Goal: Answer question/provide support

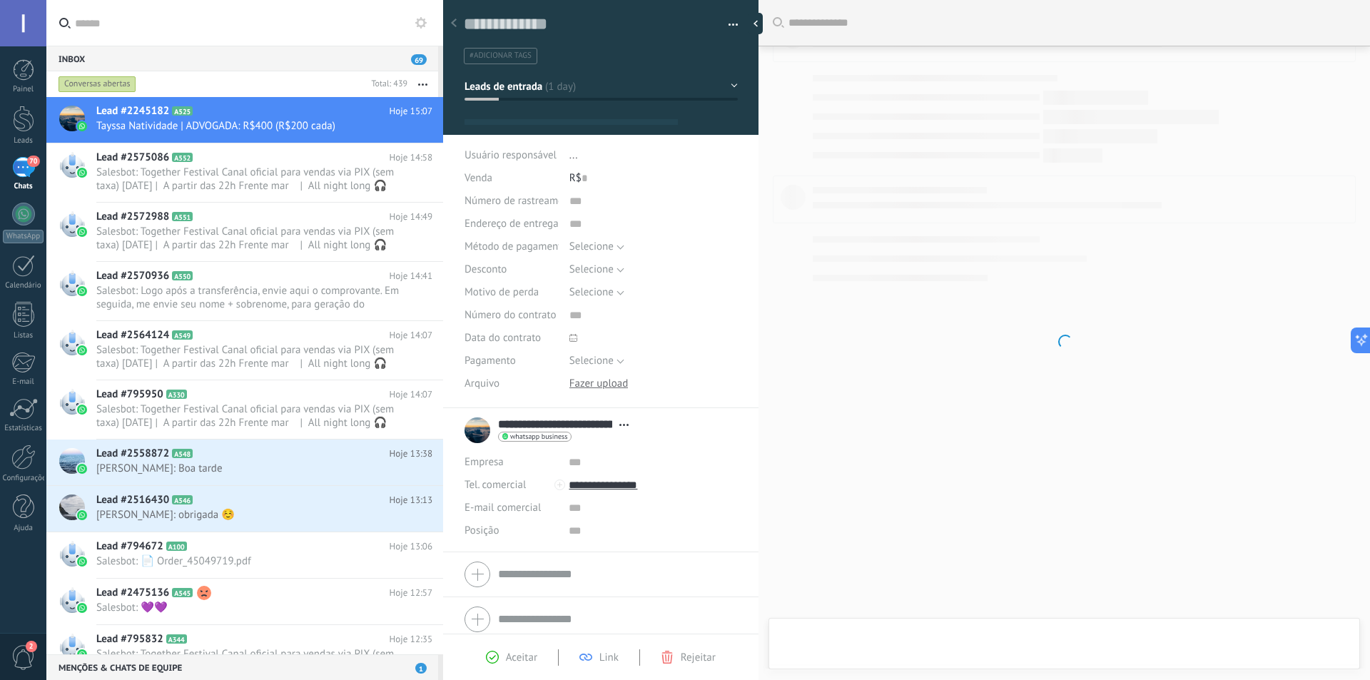
type textarea "**********"
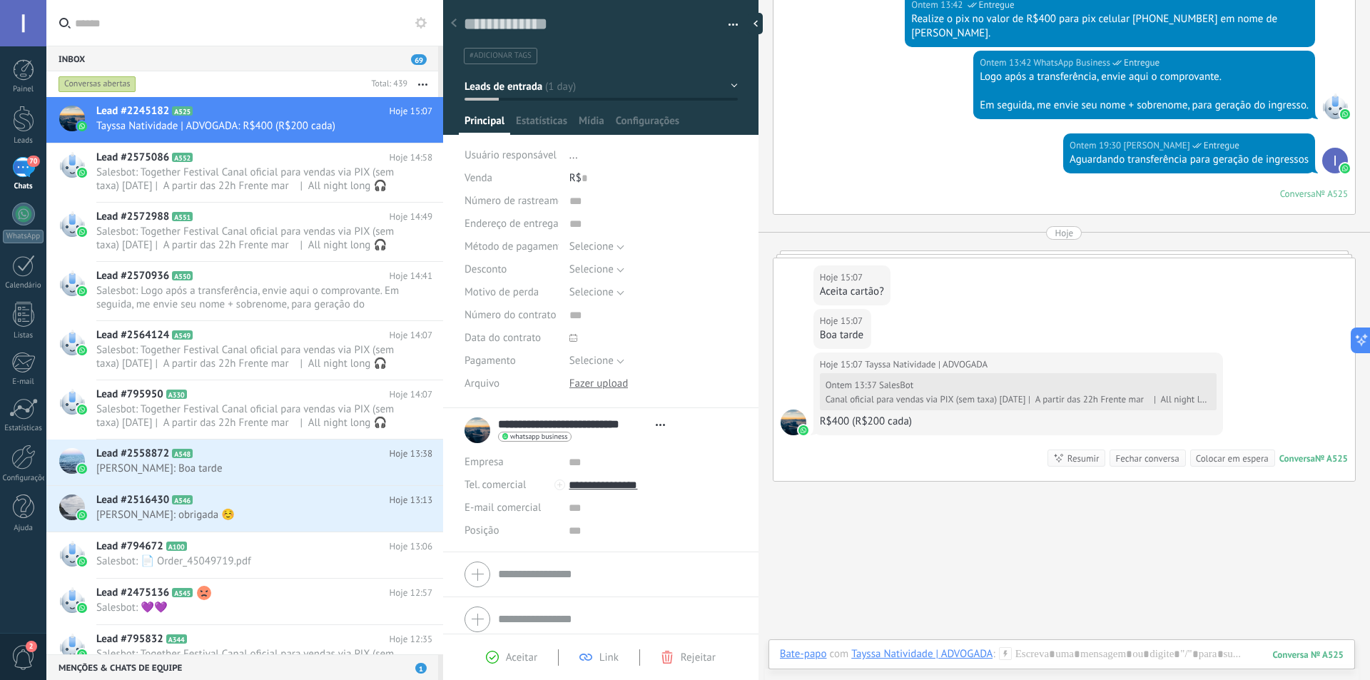
scroll to position [591, 0]
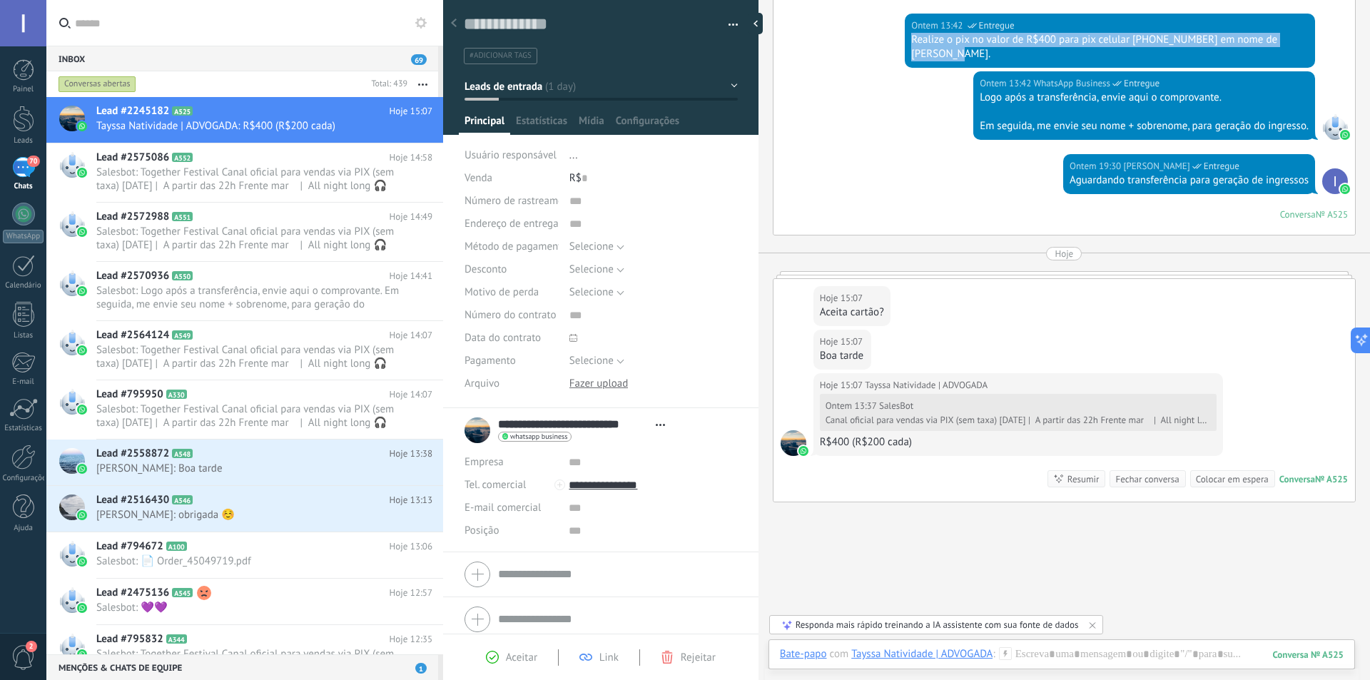
drag, startPoint x: 909, startPoint y: 36, endPoint x: 949, endPoint y: 55, distance: 43.4
click at [949, 55] on div "Realize o pix no valor de R$400 para pix celular [PHONE_NUMBER] em nome de [PER…" at bounding box center [1109, 47] width 397 height 29
copy div "Realize o pix no valor de R$400 para pix celular [PHONE_NUMBER] em nome de [PER…"
click at [1071, 657] on div at bounding box center [1062, 668] width 564 height 43
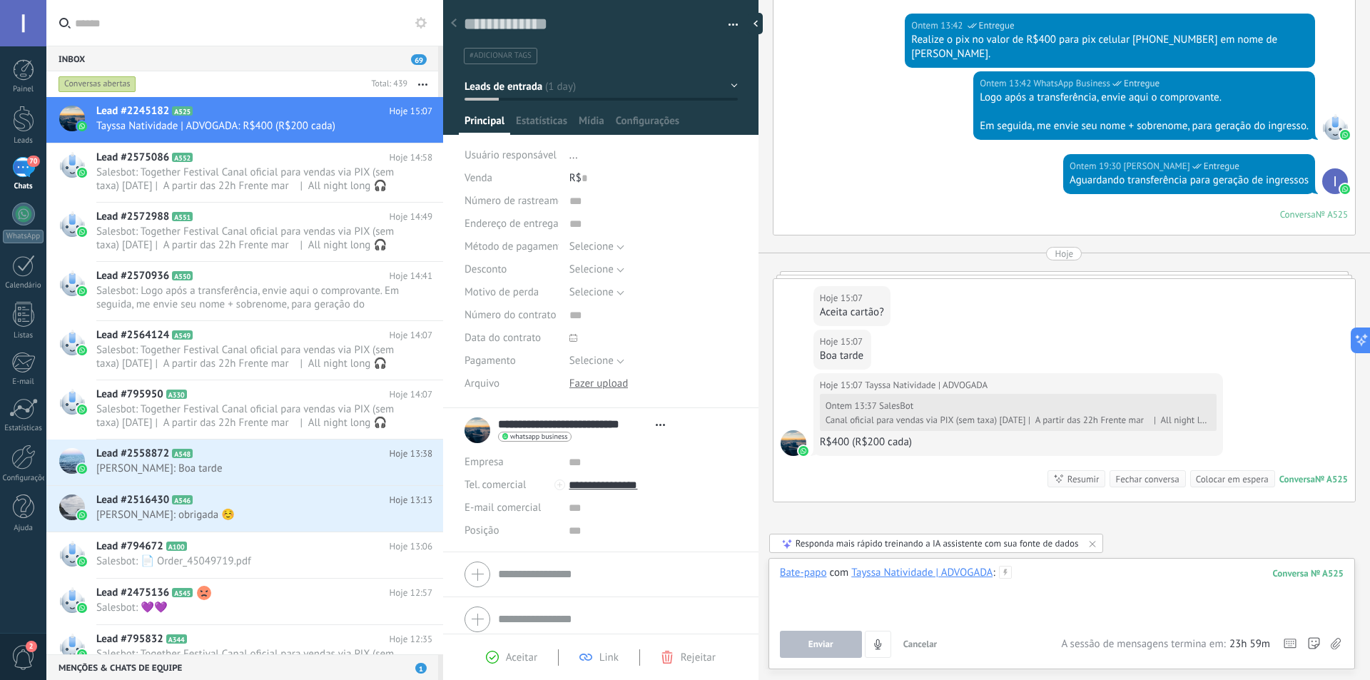
click at [1087, 573] on div at bounding box center [1062, 593] width 564 height 54
paste div
click at [1147, 574] on div "**********" at bounding box center [1062, 593] width 564 height 54
click at [832, 648] on span "Enviar" at bounding box center [820, 644] width 25 height 10
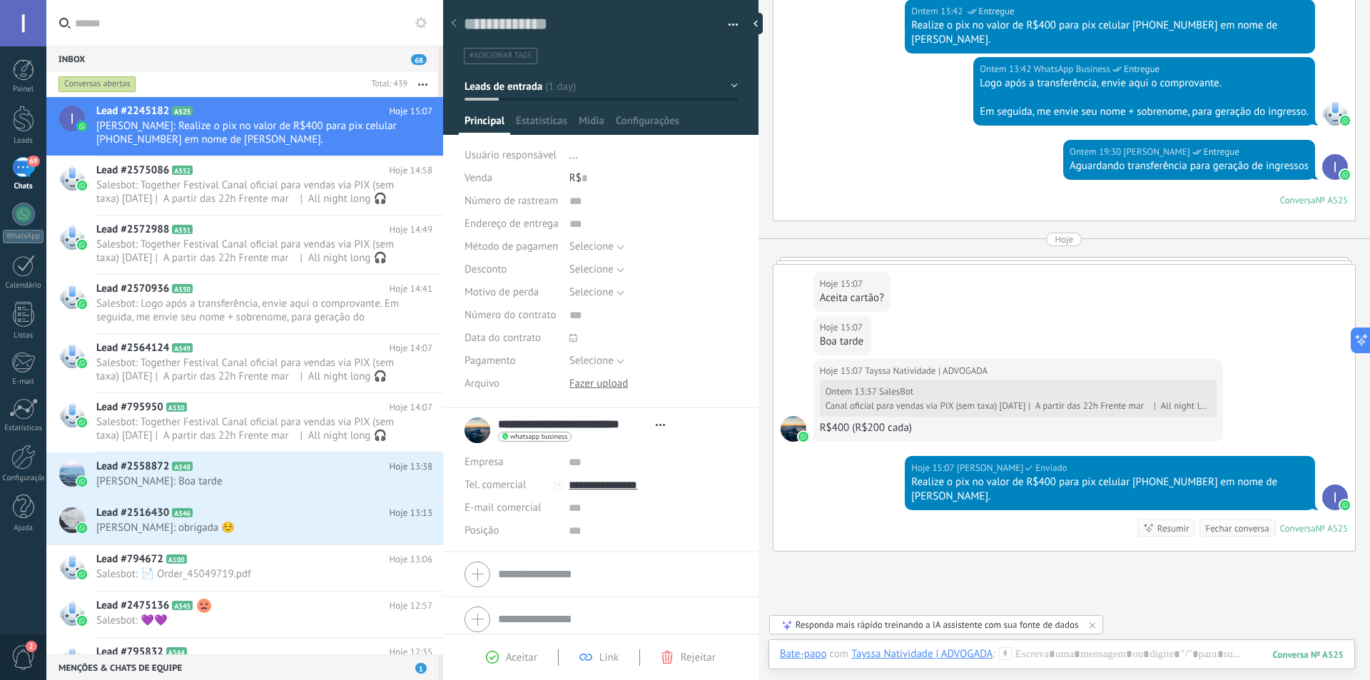
scroll to position [583, 0]
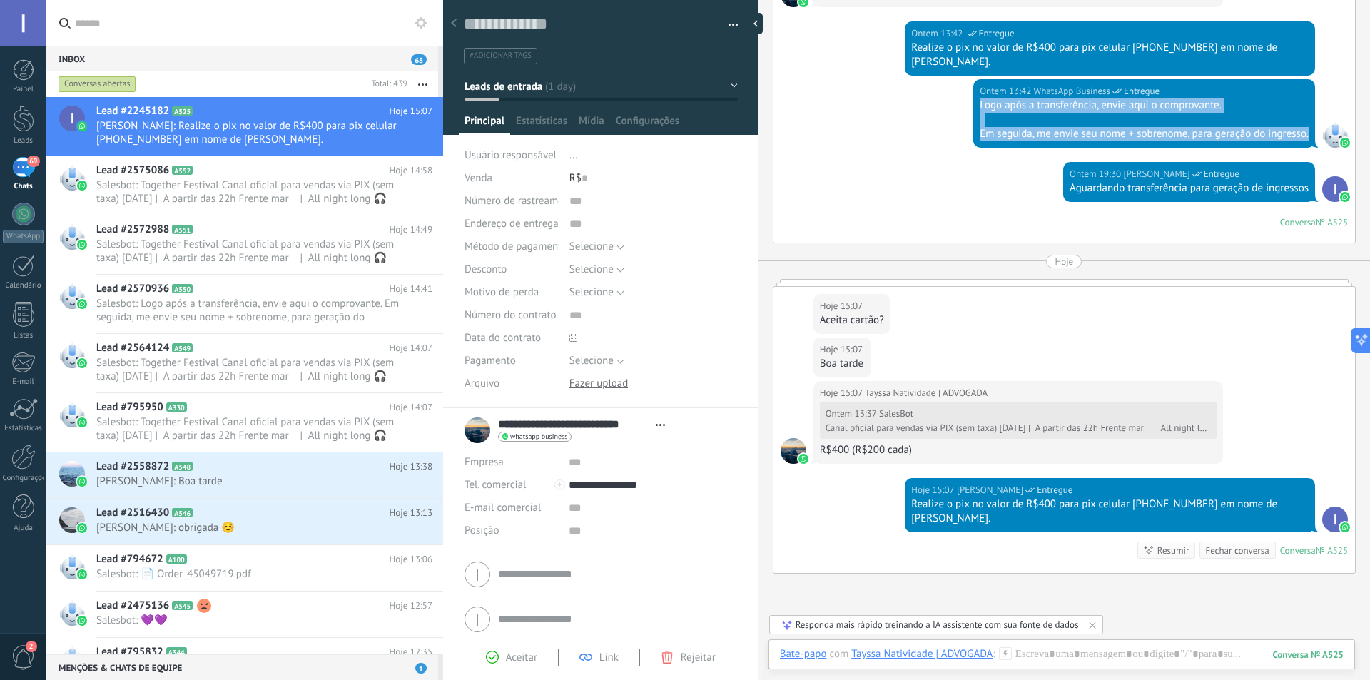
drag, startPoint x: 973, startPoint y: 107, endPoint x: 1309, endPoint y: 133, distance: 337.0
click at [1309, 133] on div "Ontem 13:42 WhatsApp Business Entregue Logo após a transferência, envie aqui o …" at bounding box center [1144, 113] width 342 height 68
copy div "Logo após a transferência, envie aqui o comprovante. Em seguida, me envie seu n…"
click at [1142, 654] on div at bounding box center [1062, 668] width 564 height 43
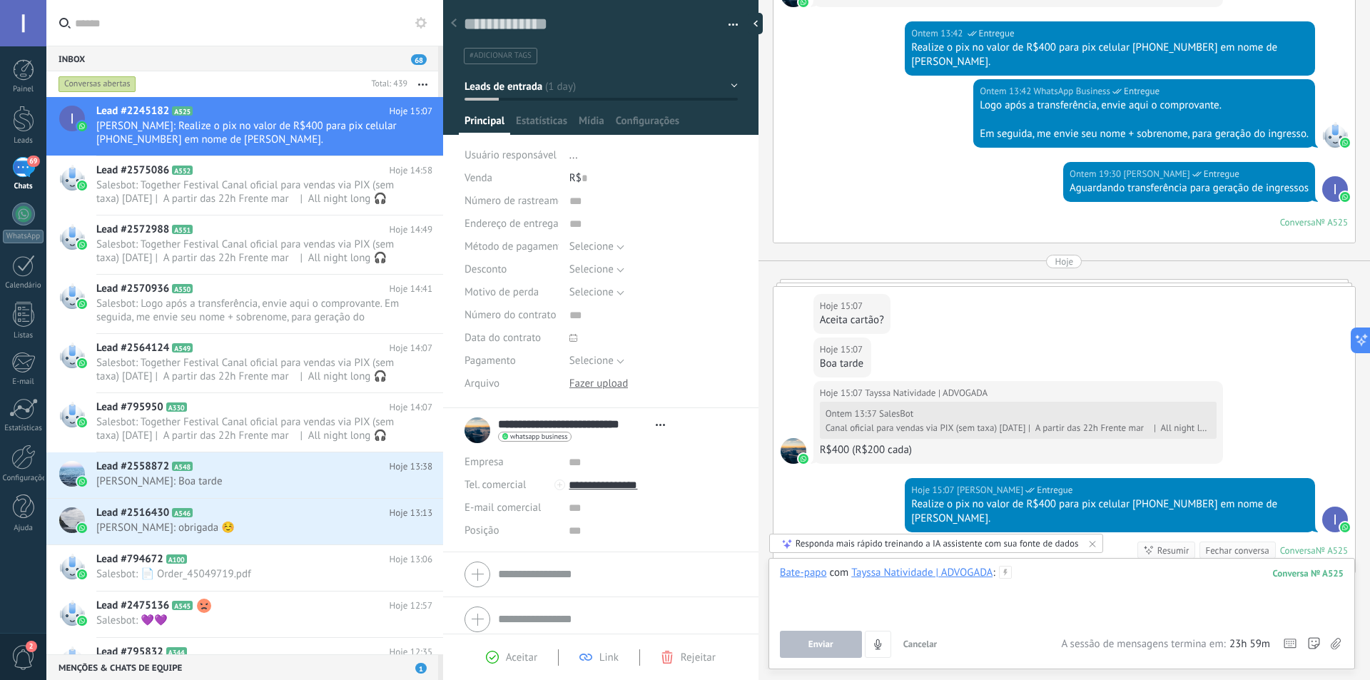
click at [1046, 580] on div at bounding box center [1062, 593] width 564 height 54
paste div
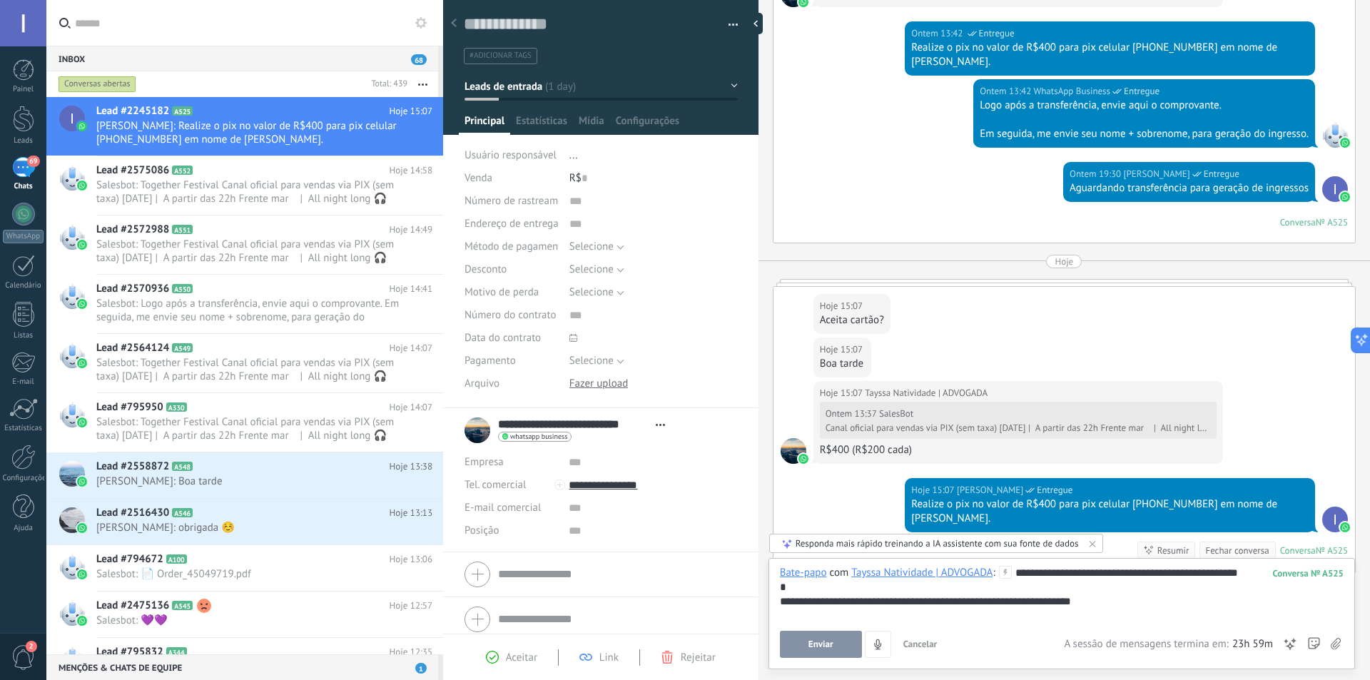
click at [822, 646] on span "Enviar" at bounding box center [820, 644] width 25 height 10
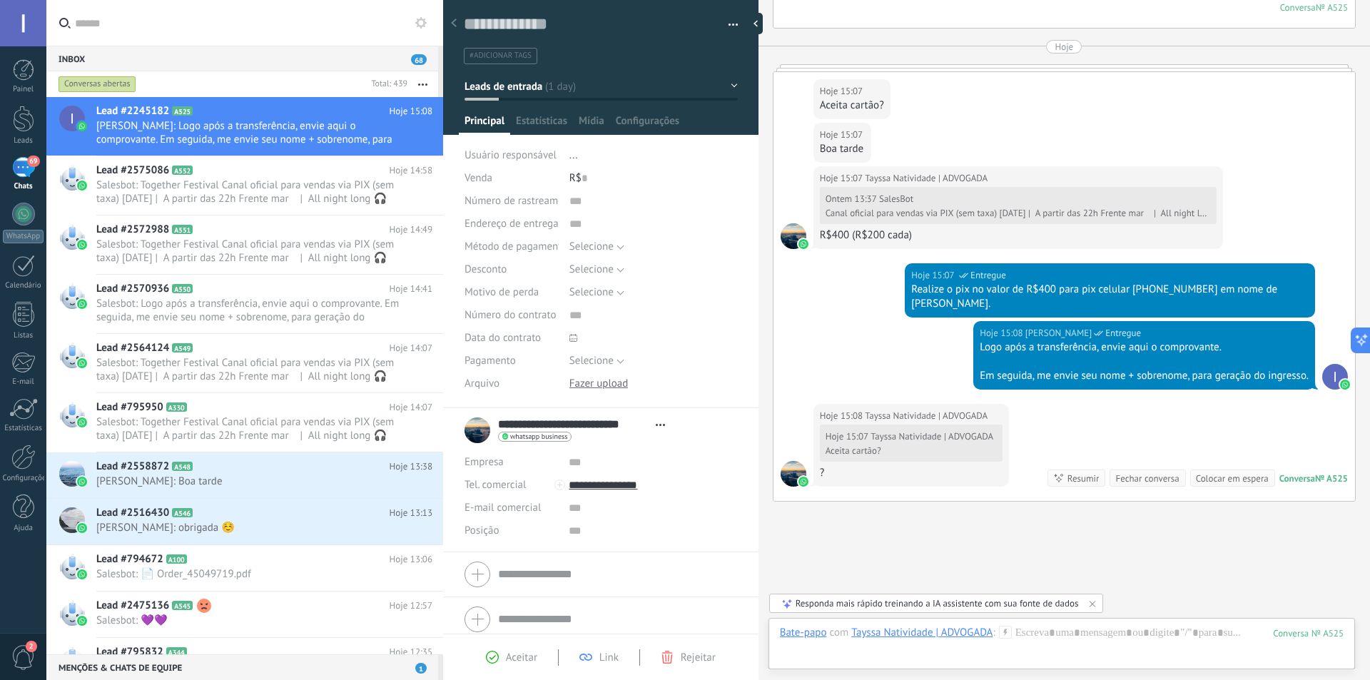
scroll to position [868, 0]
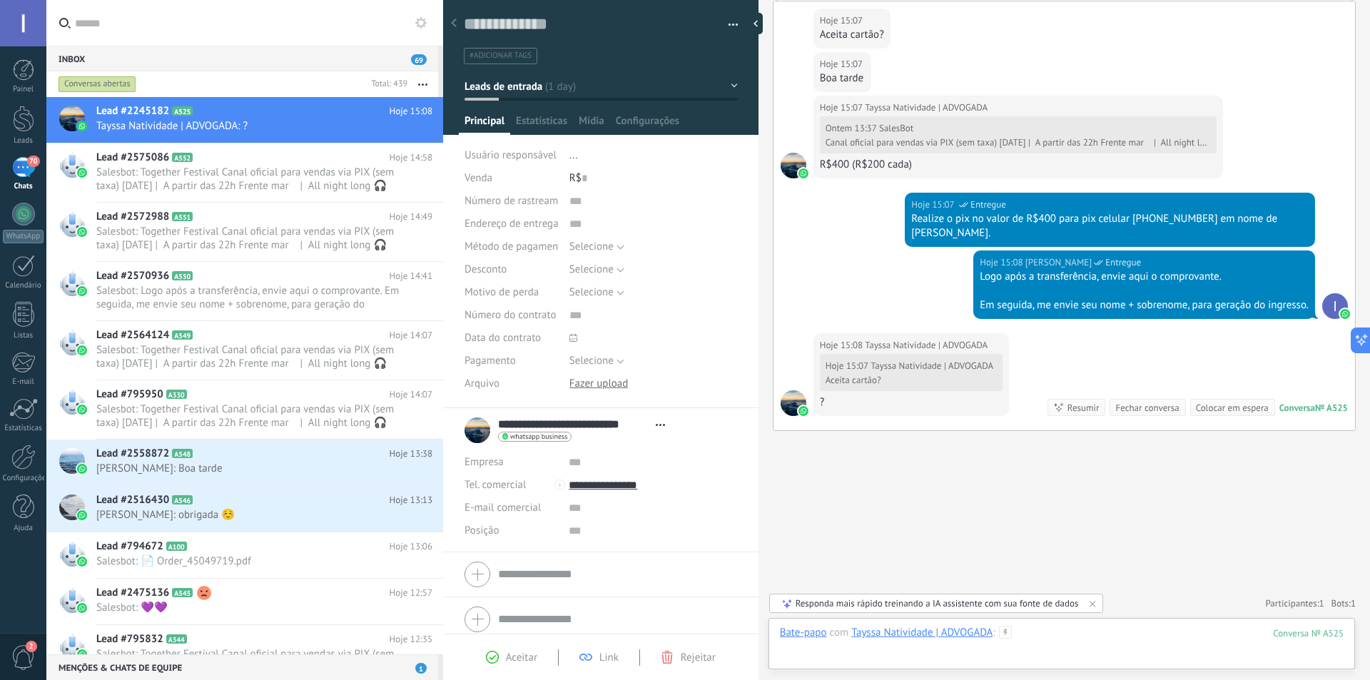
click at [1150, 641] on div at bounding box center [1062, 647] width 564 height 43
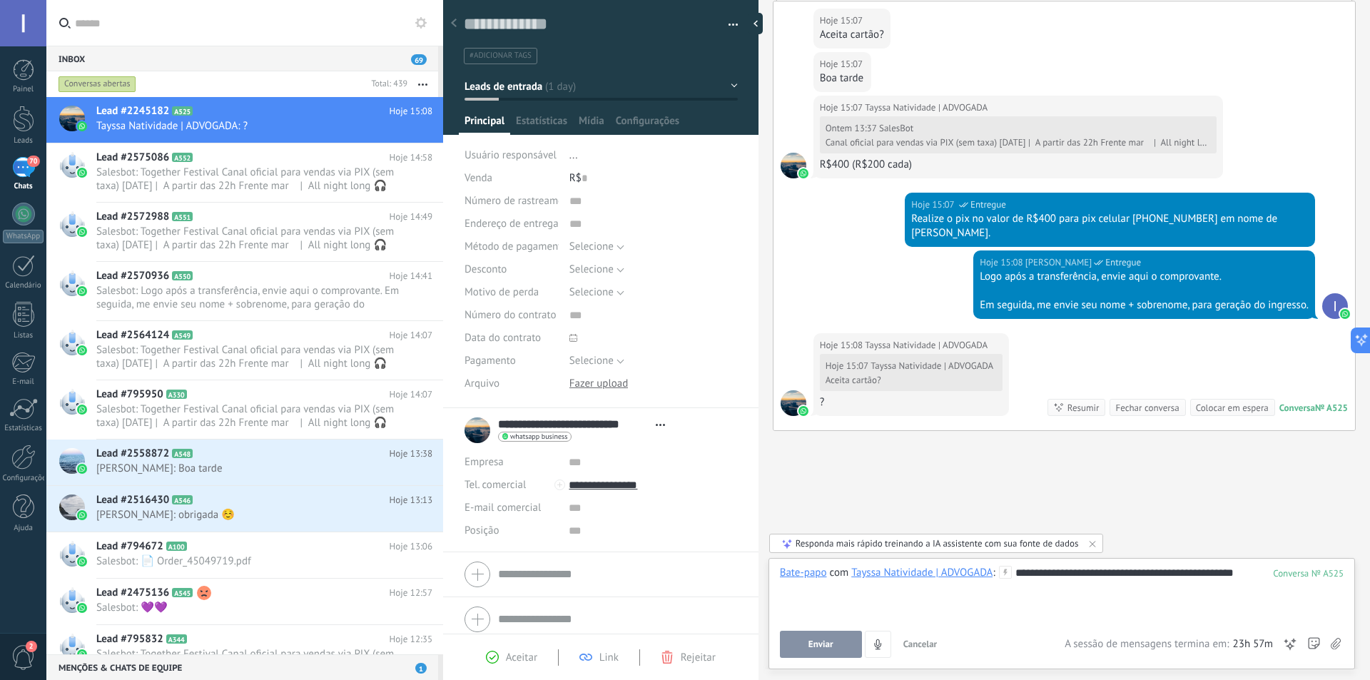
click at [832, 642] on span "Enviar" at bounding box center [820, 644] width 25 height 10
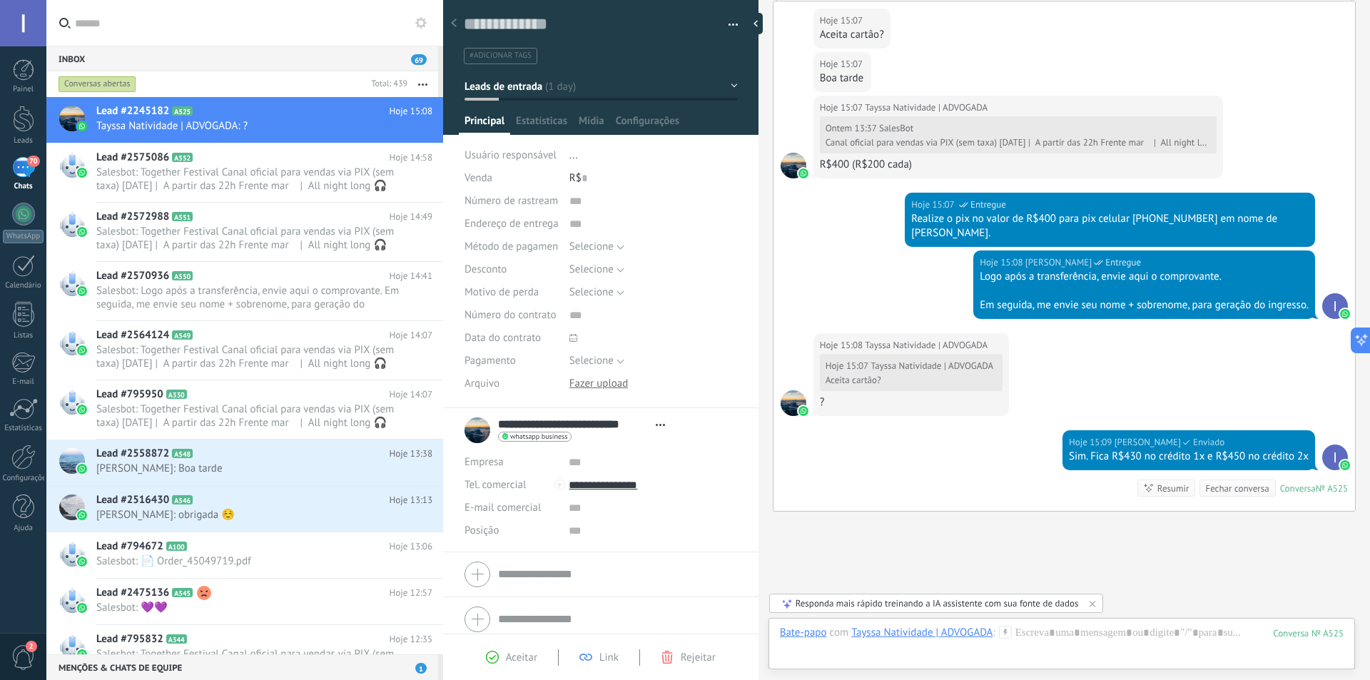
scroll to position [949, 0]
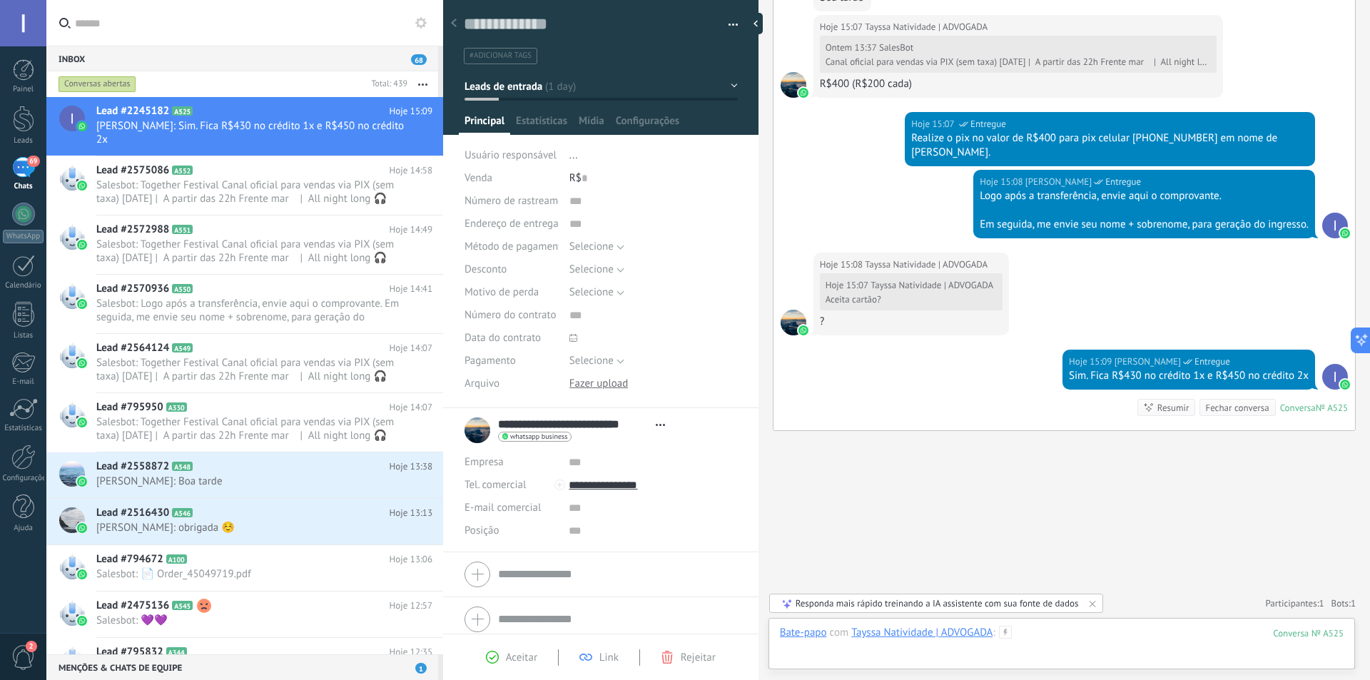
click at [1123, 645] on div at bounding box center [1062, 647] width 564 height 43
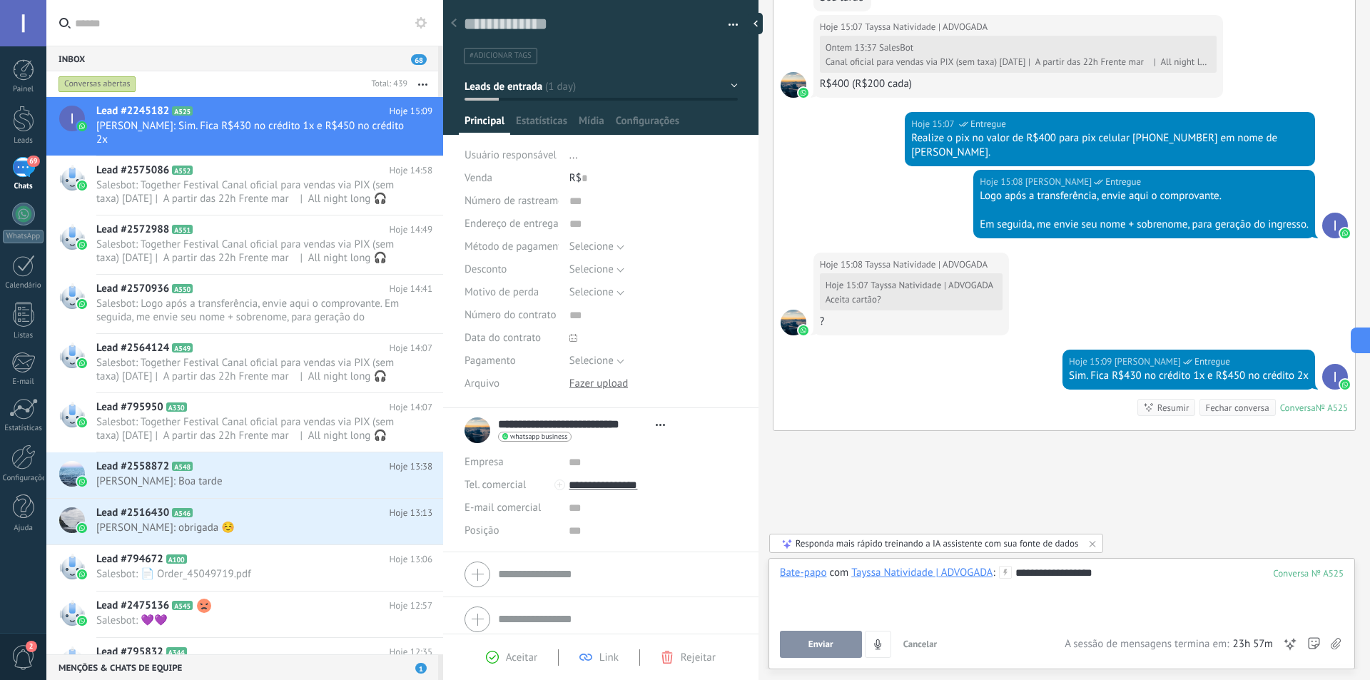
click at [813, 645] on span "Enviar" at bounding box center [820, 644] width 25 height 10
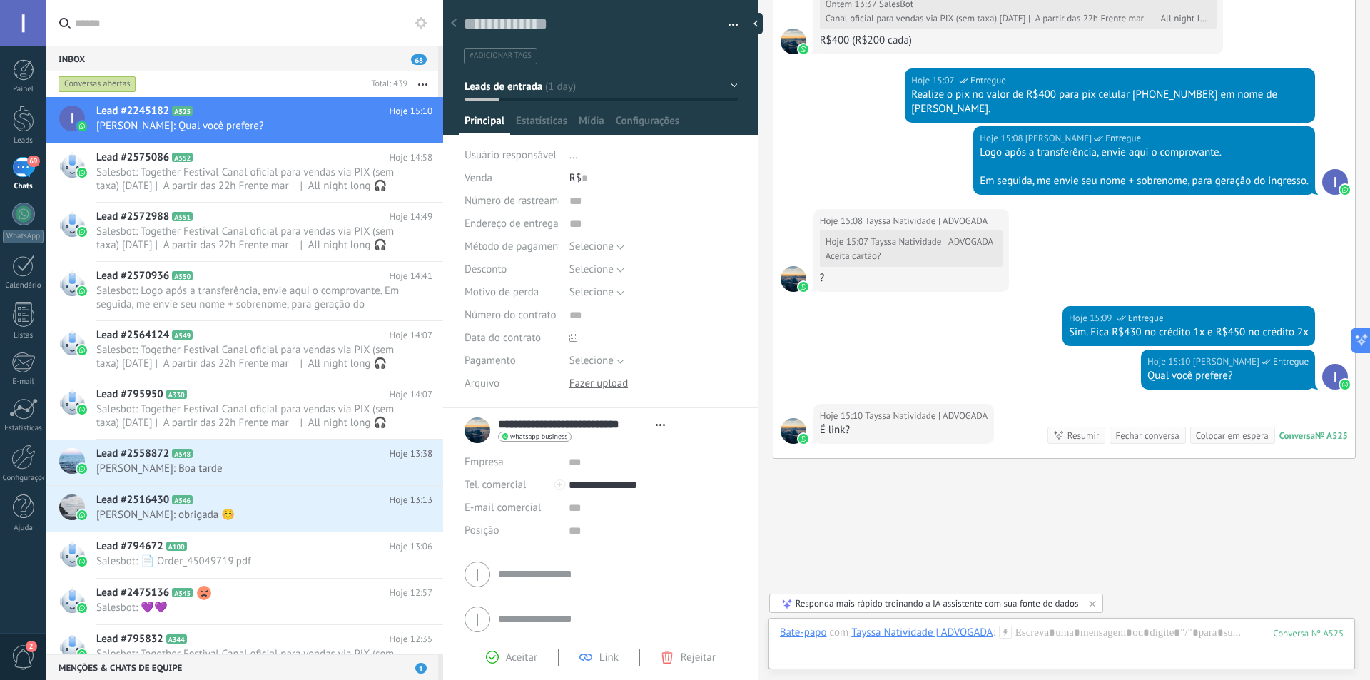
scroll to position [1020, 0]
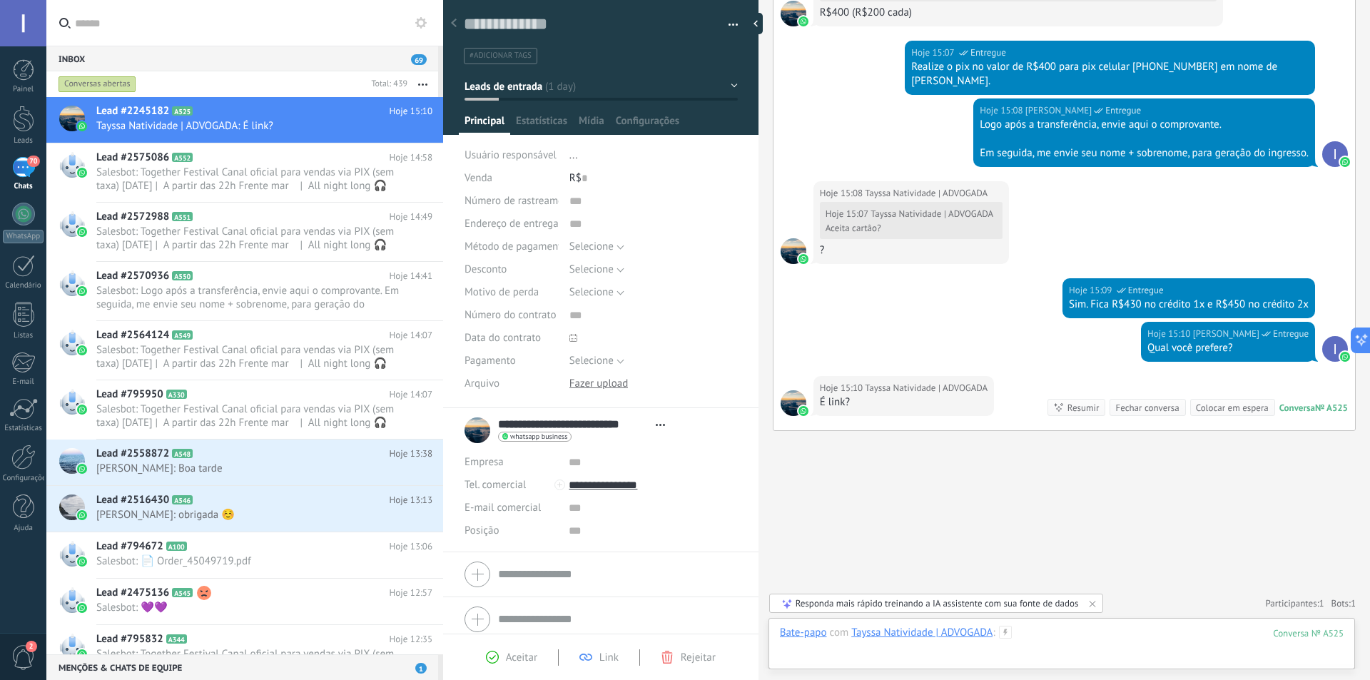
click at [1059, 636] on div at bounding box center [1062, 647] width 564 height 43
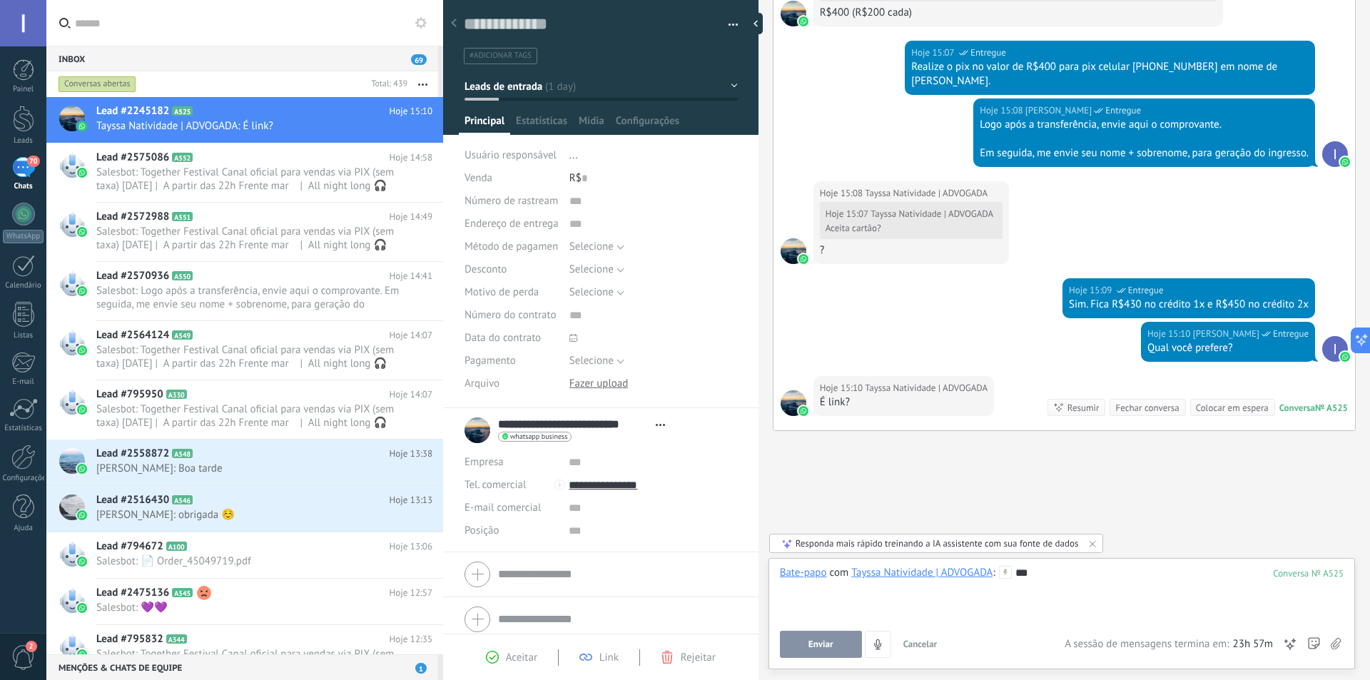
click at [797, 633] on button "Enviar" at bounding box center [821, 644] width 82 height 27
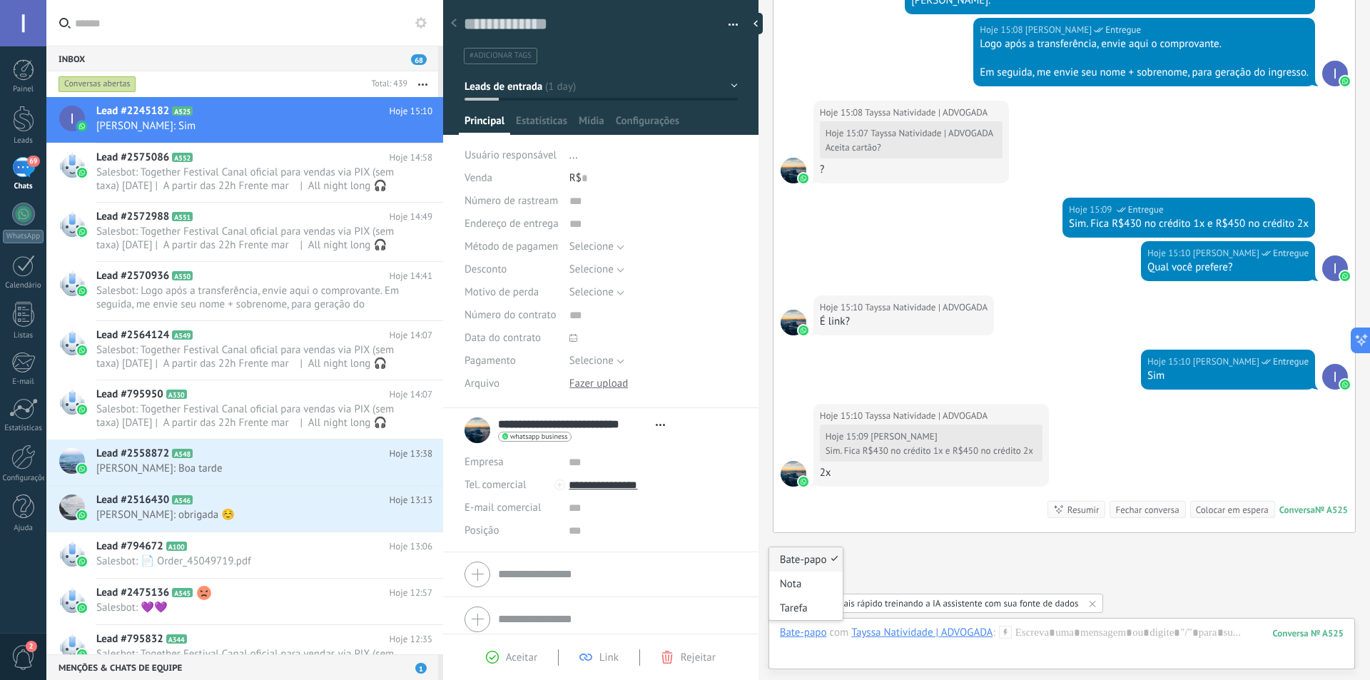
scroll to position [1203, 0]
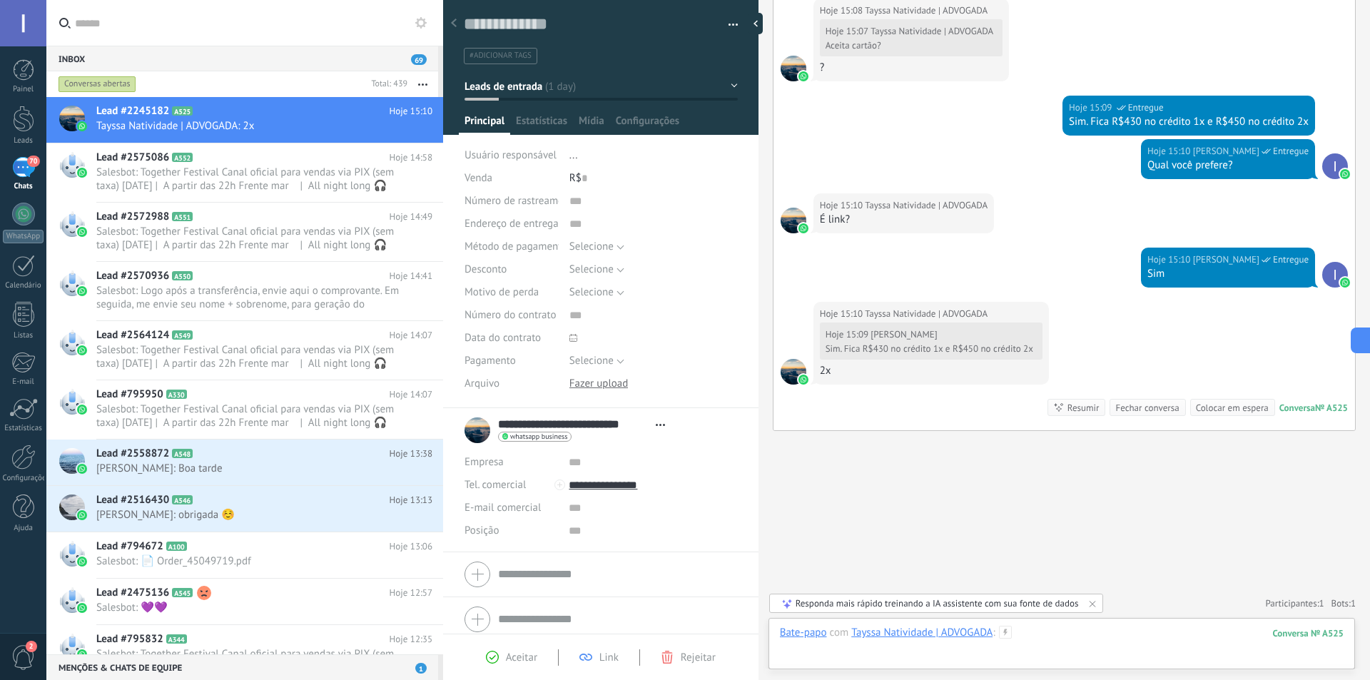
click at [1069, 641] on div at bounding box center [1062, 647] width 564 height 43
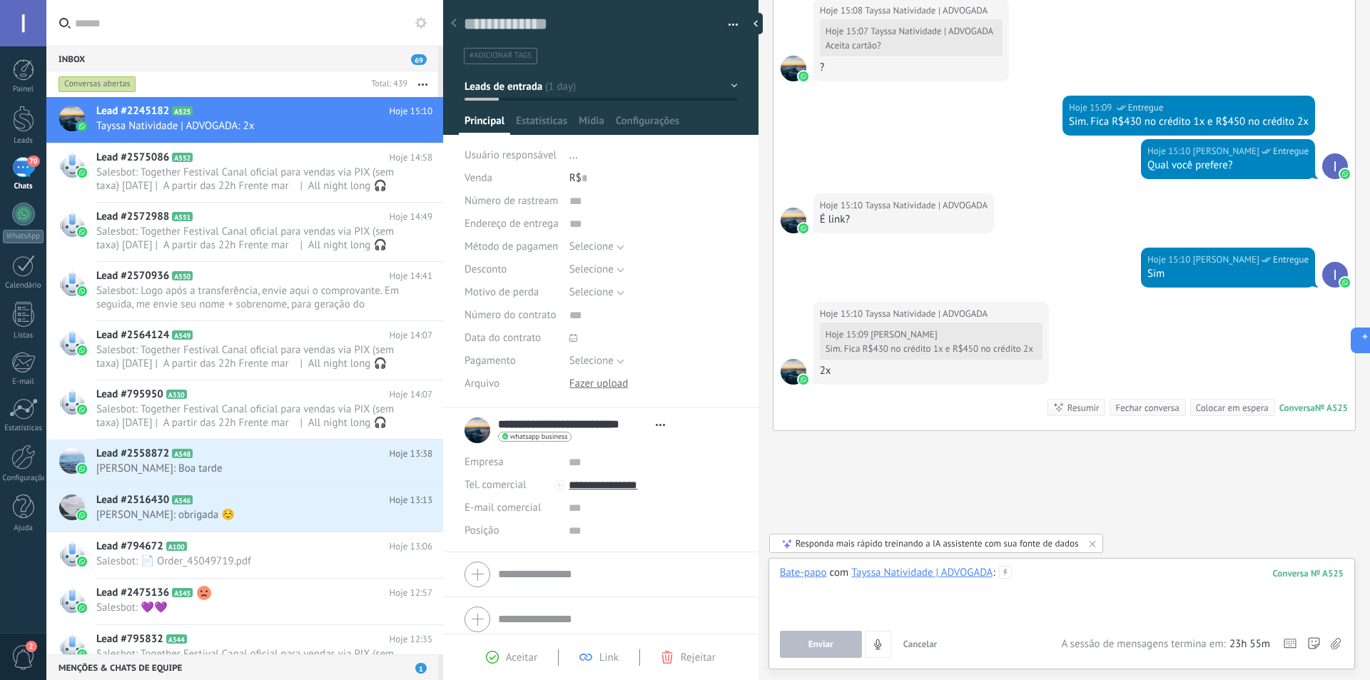
paste div
click at [828, 646] on span "Enviar" at bounding box center [820, 644] width 25 height 10
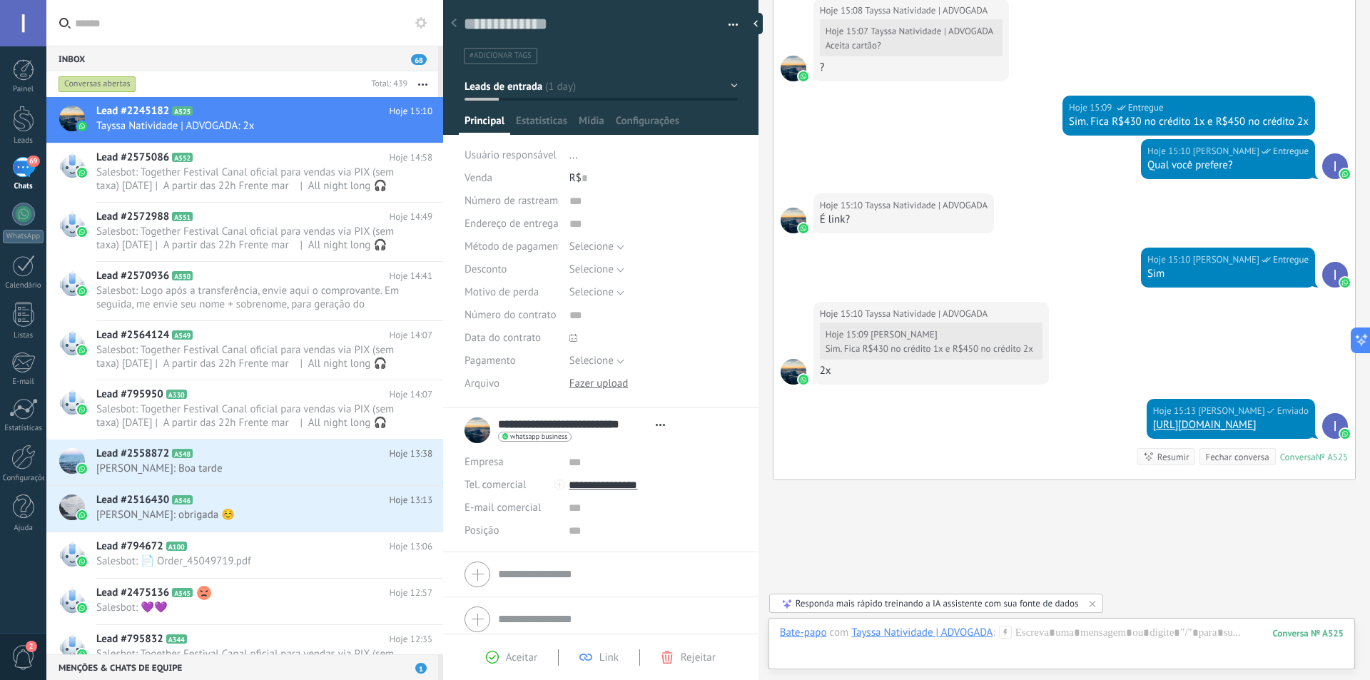
scroll to position [1252, 0]
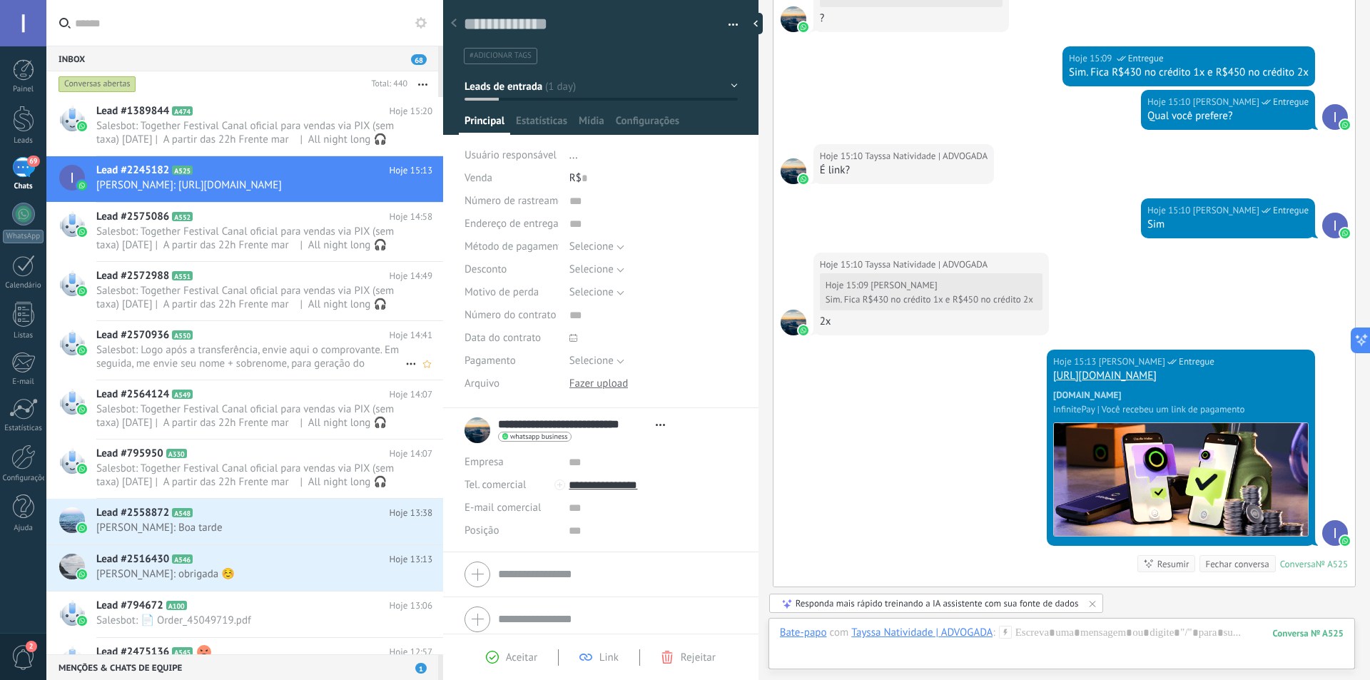
click at [270, 355] on div "Lead #2570936 A550 Hoje 14:41 Salesbot: Logo após a transferência, envie aqui o…" at bounding box center [269, 350] width 347 height 58
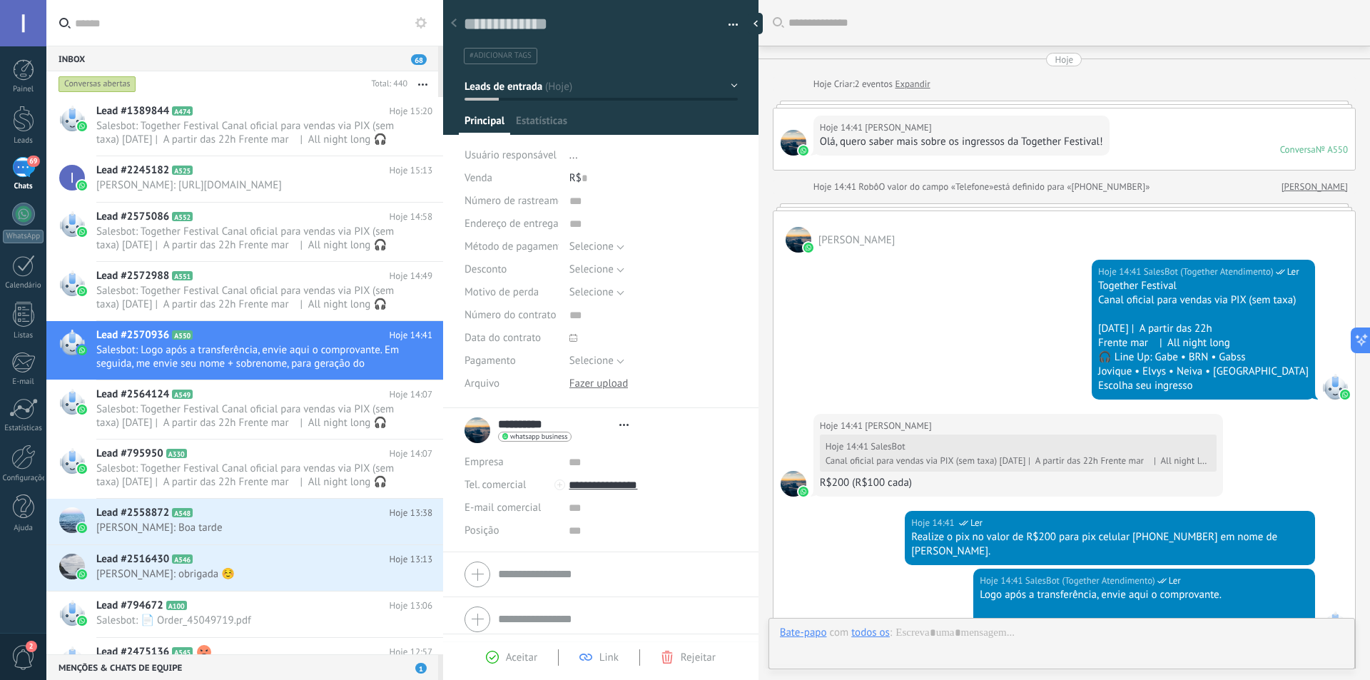
type textarea "**********"
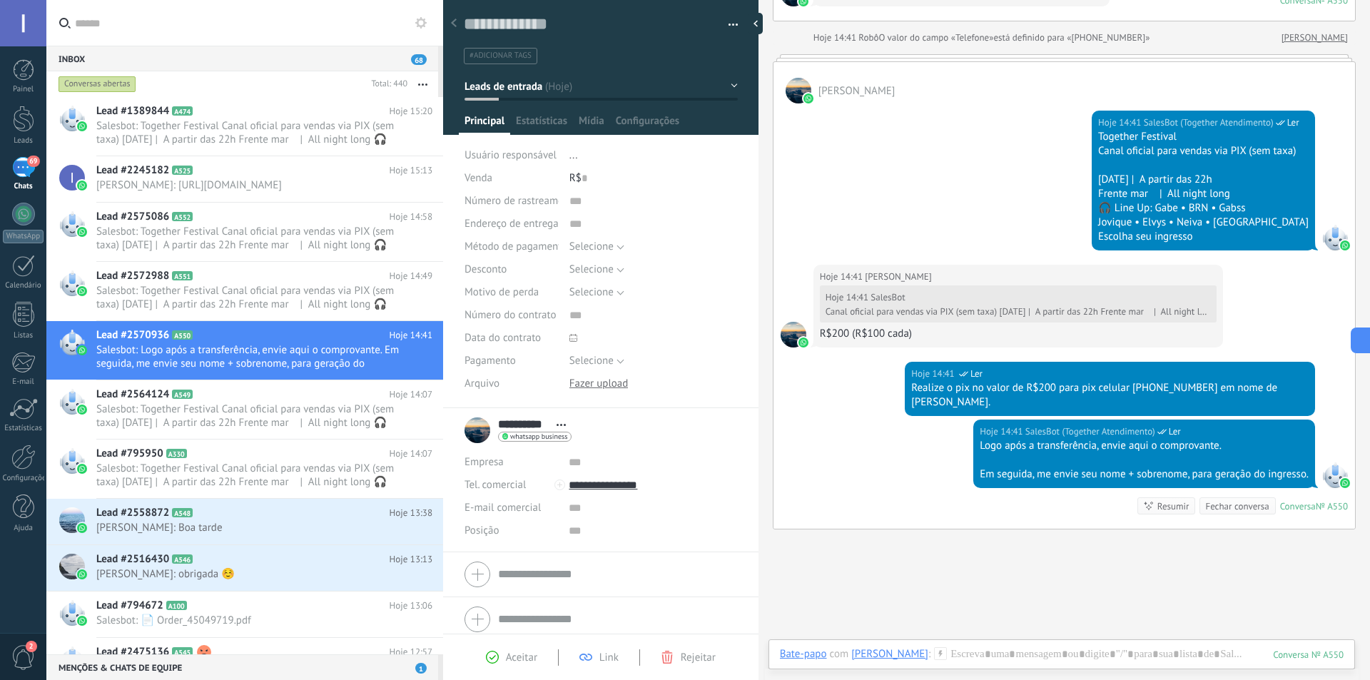
scroll to position [248, 0]
